Goal: Transaction & Acquisition: Subscribe to service/newsletter

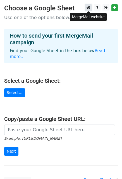
click at [90, 8] on icon at bounding box center [89, 8] width 4 height 4
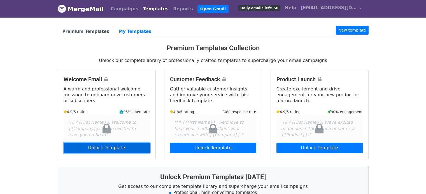
click at [105, 147] on link "Unlock Template" at bounding box center [107, 148] width 86 height 11
